Goal: Transaction & Acquisition: Purchase product/service

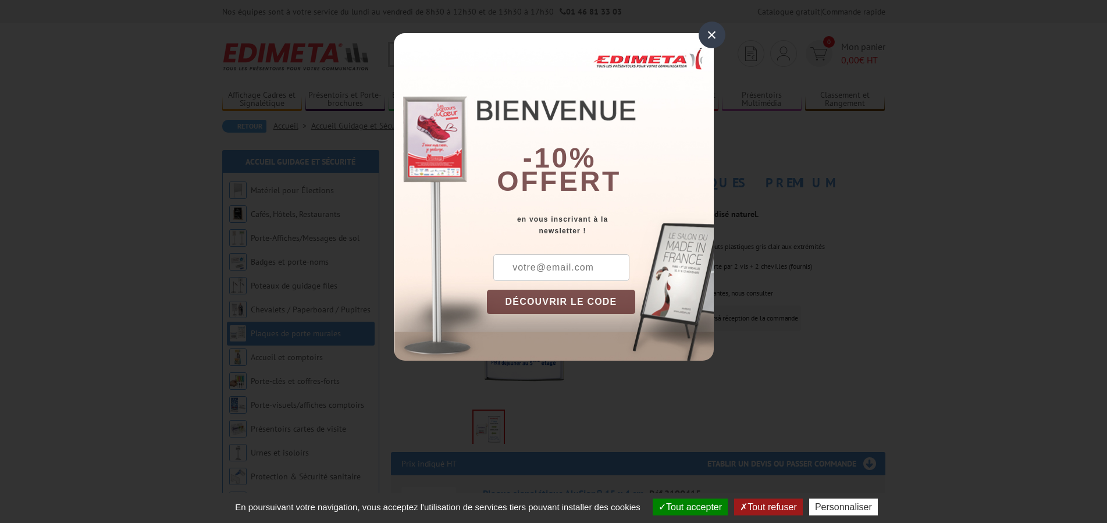
click at [716, 33] on div "×" at bounding box center [712, 35] width 27 height 27
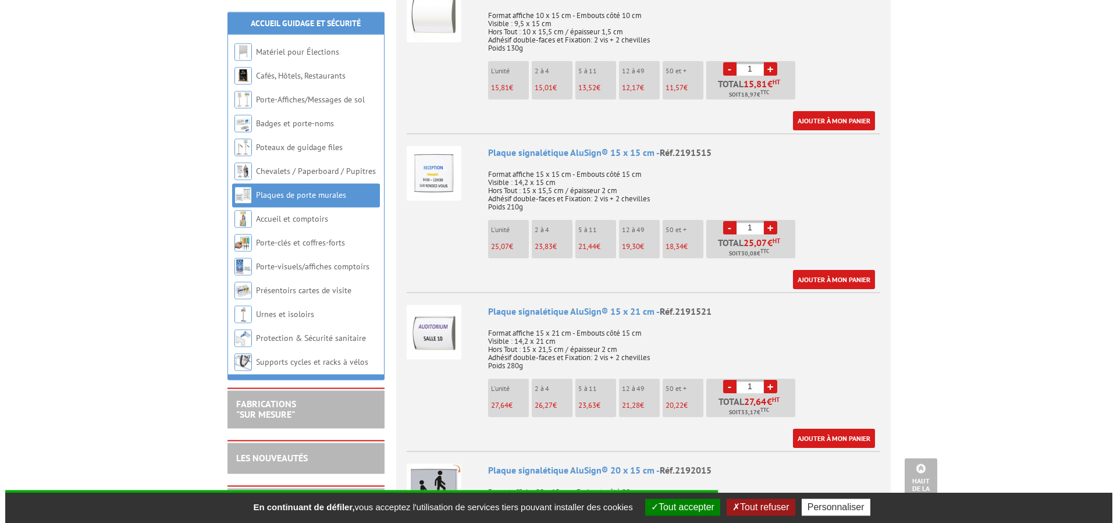
scroll to position [1009, 0]
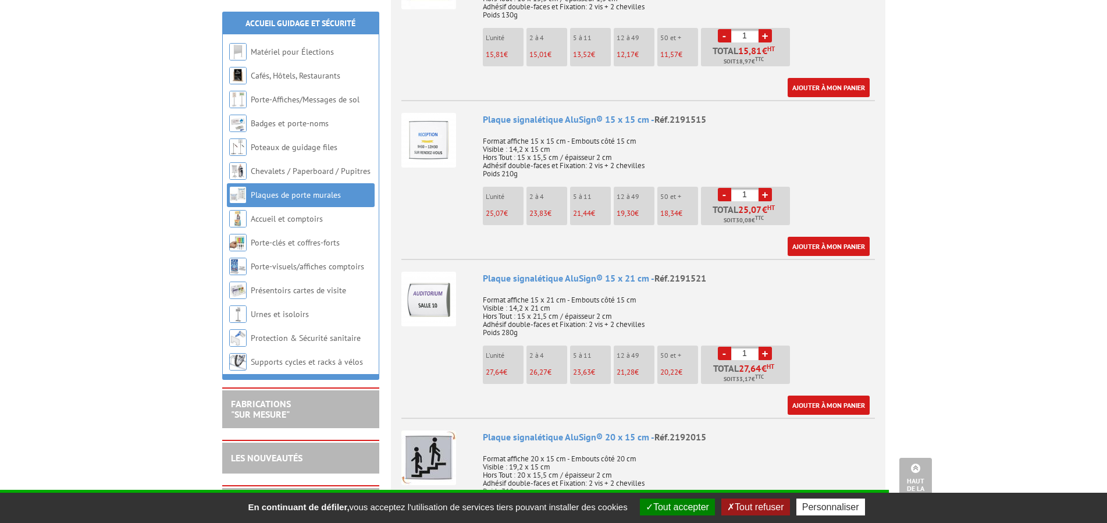
click at [766, 347] on link "+" at bounding box center [765, 353] width 13 height 13
type input "5"
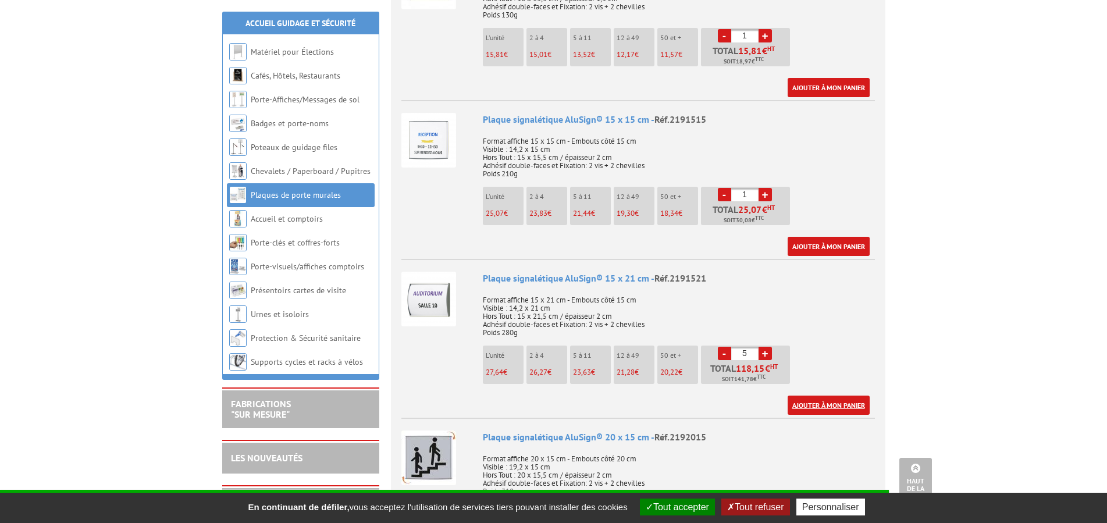
click at [844, 396] on link "Ajouter à mon panier" at bounding box center [829, 405] width 82 height 19
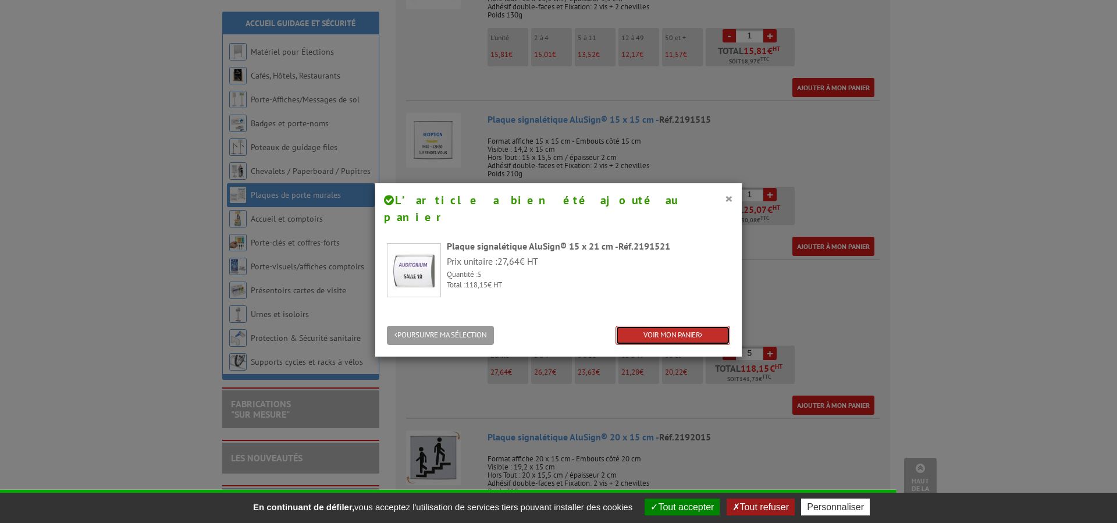
click at [662, 326] on link "VOIR MON PANIER" at bounding box center [672, 335] width 115 height 19
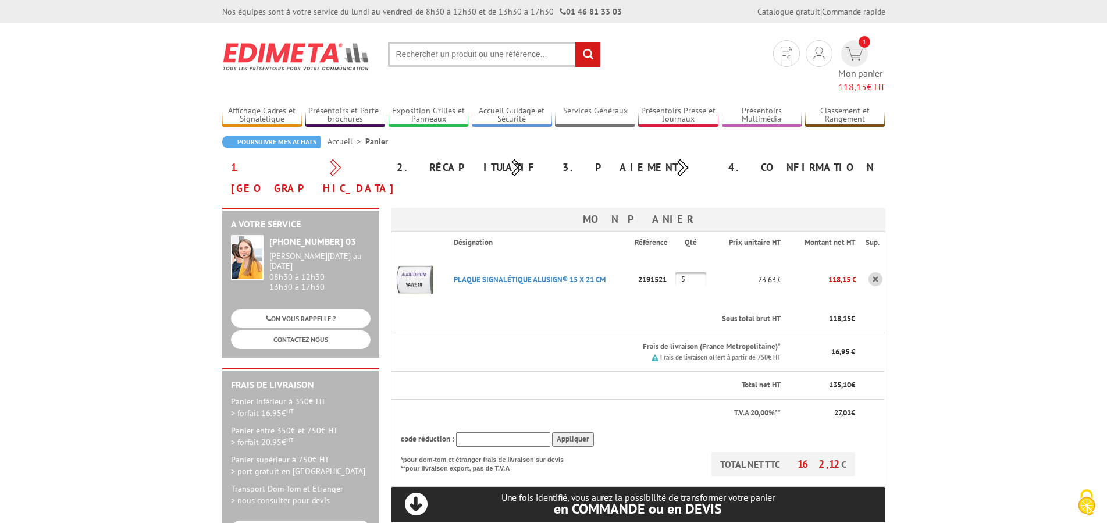
drag, startPoint x: 667, startPoint y: 243, endPoint x: 453, endPoint y: 248, distance: 214.1
click at [453, 253] on tr "PLAQUE SIGNALéTIQUE ALUSIGN® 15 X 21 CM Code promo non activable pour cet artic…" at bounding box center [638, 279] width 494 height 52
copy tr "PLAQUE SIGNALéTIQUE ALUSIGN® 15 X 21 CM Code promo non activable pour cet artic…"
click at [304, 330] on link "CONTACTEZ-NOUS" at bounding box center [301, 339] width 140 height 18
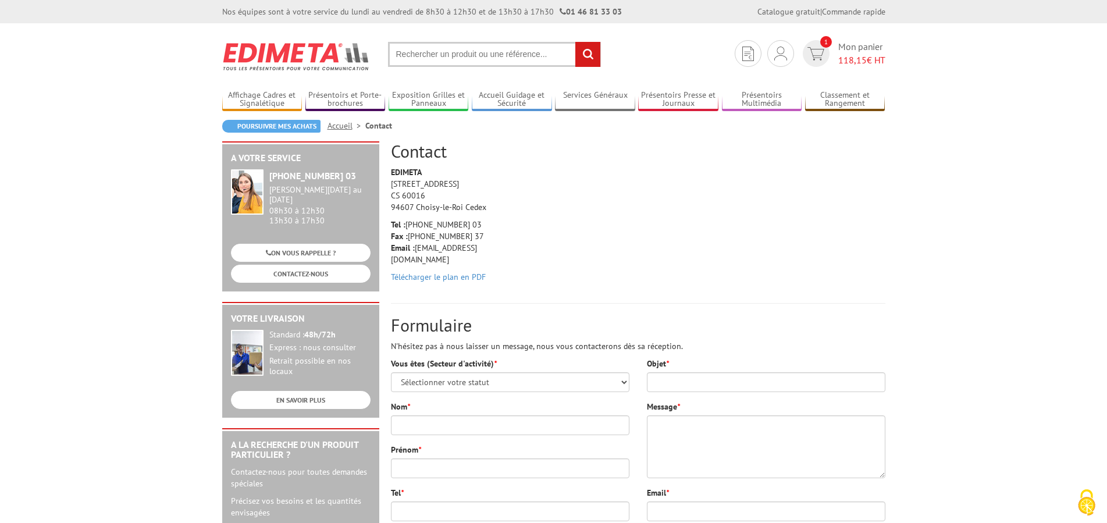
drag, startPoint x: 482, startPoint y: 250, endPoint x: 415, endPoint y: 250, distance: 67.5
click at [415, 250] on p "Tel : +33 (0)1 46 81 33 03 Fax : +33 (0)1 45 73 24 37 Email : info@edimeta.fr" at bounding box center [446, 242] width 111 height 47
copy p "info@edimeta.fr"
